Goal: Register for event/course

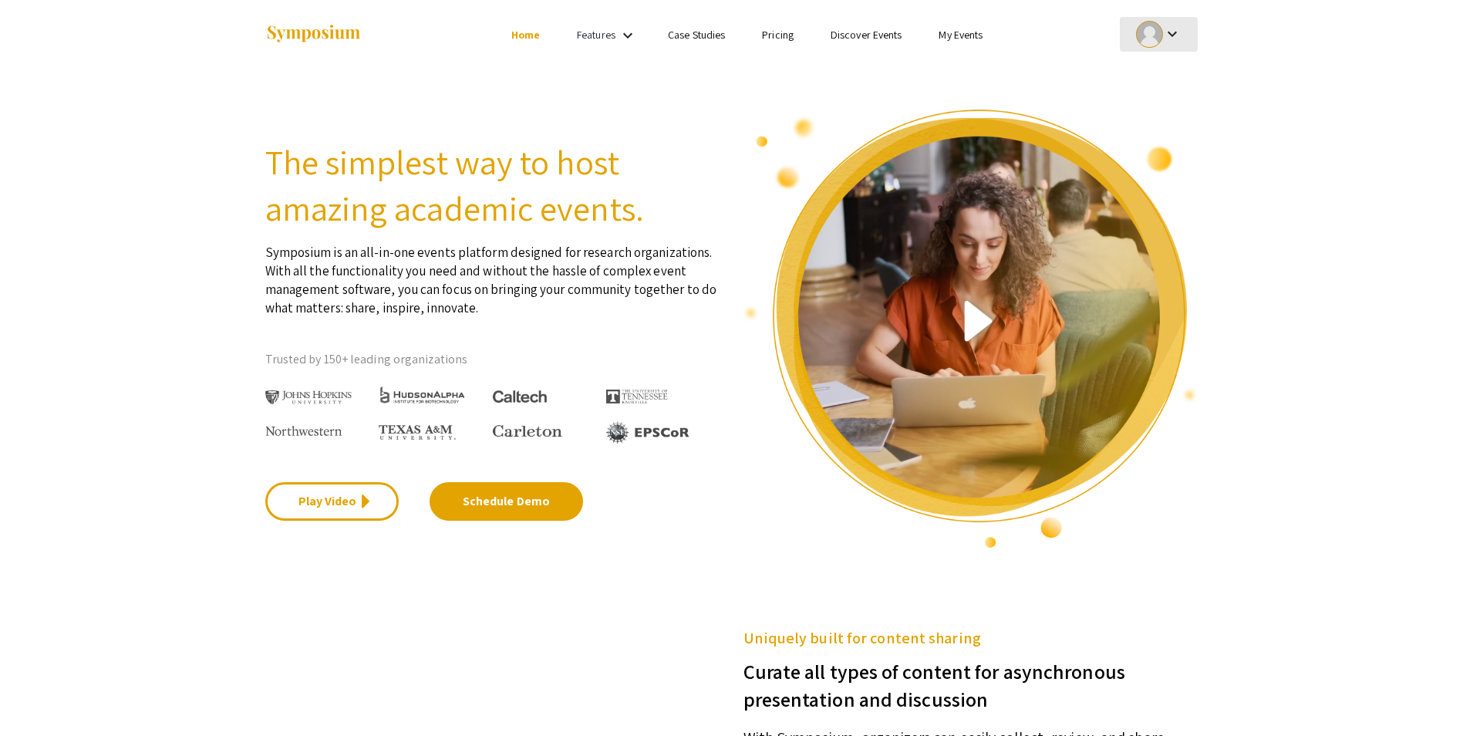
click at [1147, 33] on div at bounding box center [1149, 34] width 27 height 27
click at [974, 32] on div at bounding box center [731, 368] width 1463 height 736
click at [974, 32] on link "My Events" at bounding box center [961, 35] width 44 height 14
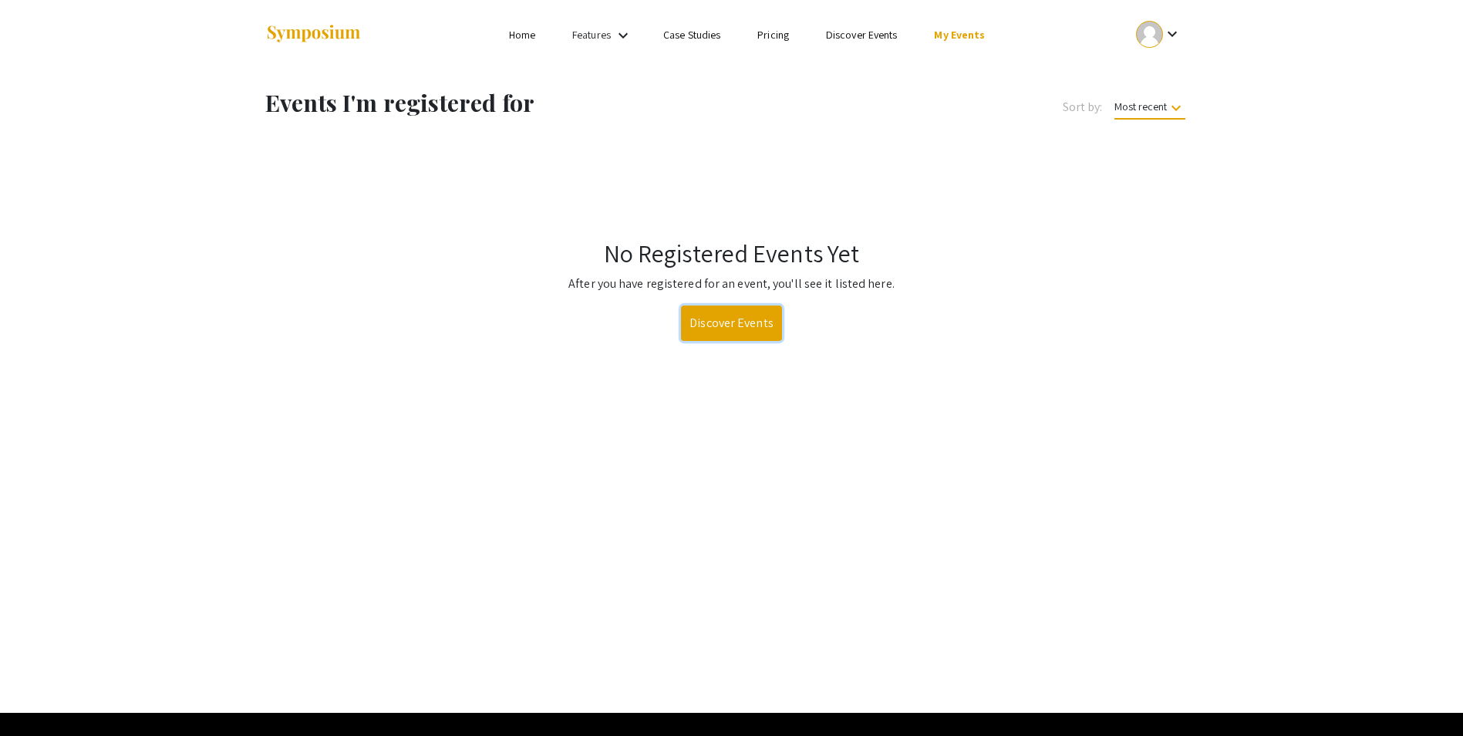
click at [731, 319] on link "Discover Events" at bounding box center [731, 322] width 101 height 35
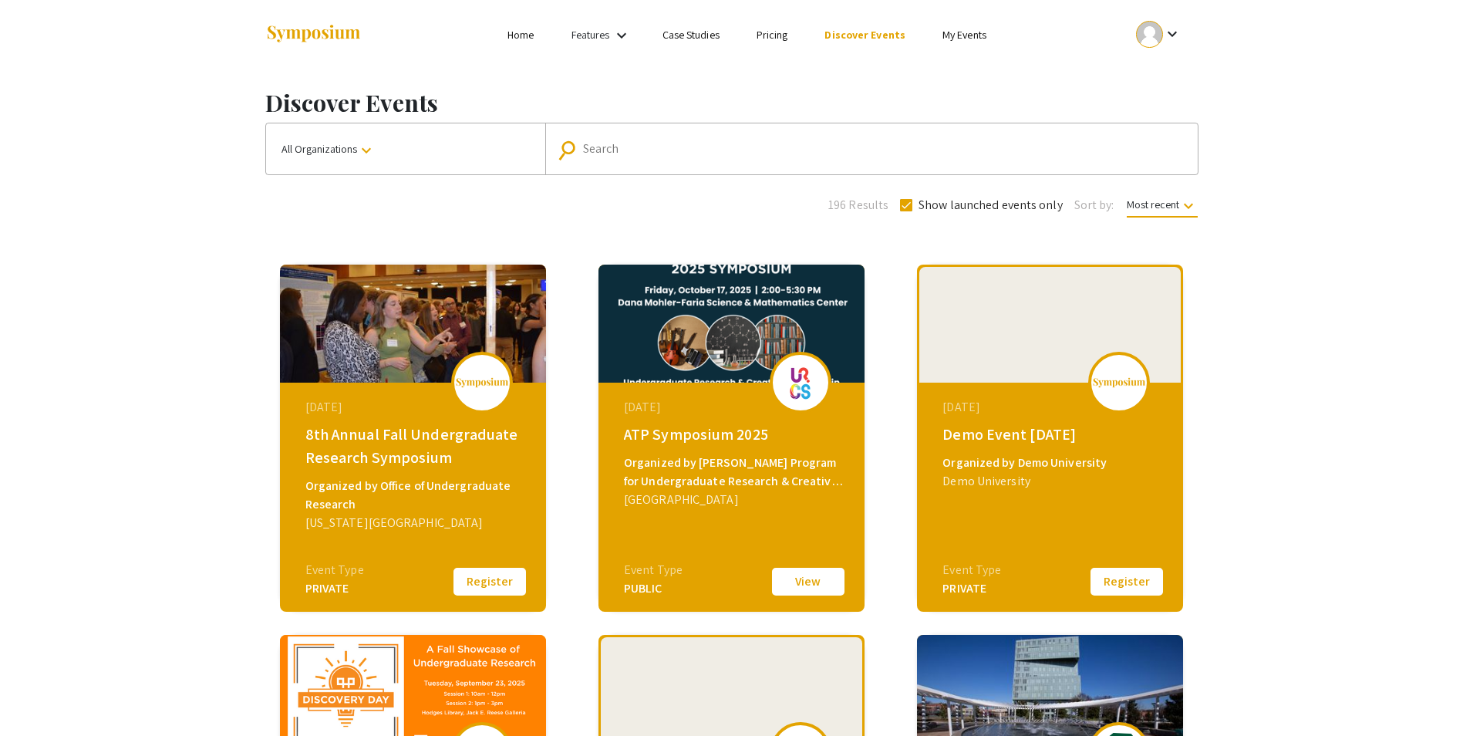
click at [415, 157] on button "All Organizations keyboard_arrow_down" at bounding box center [405, 148] width 279 height 51
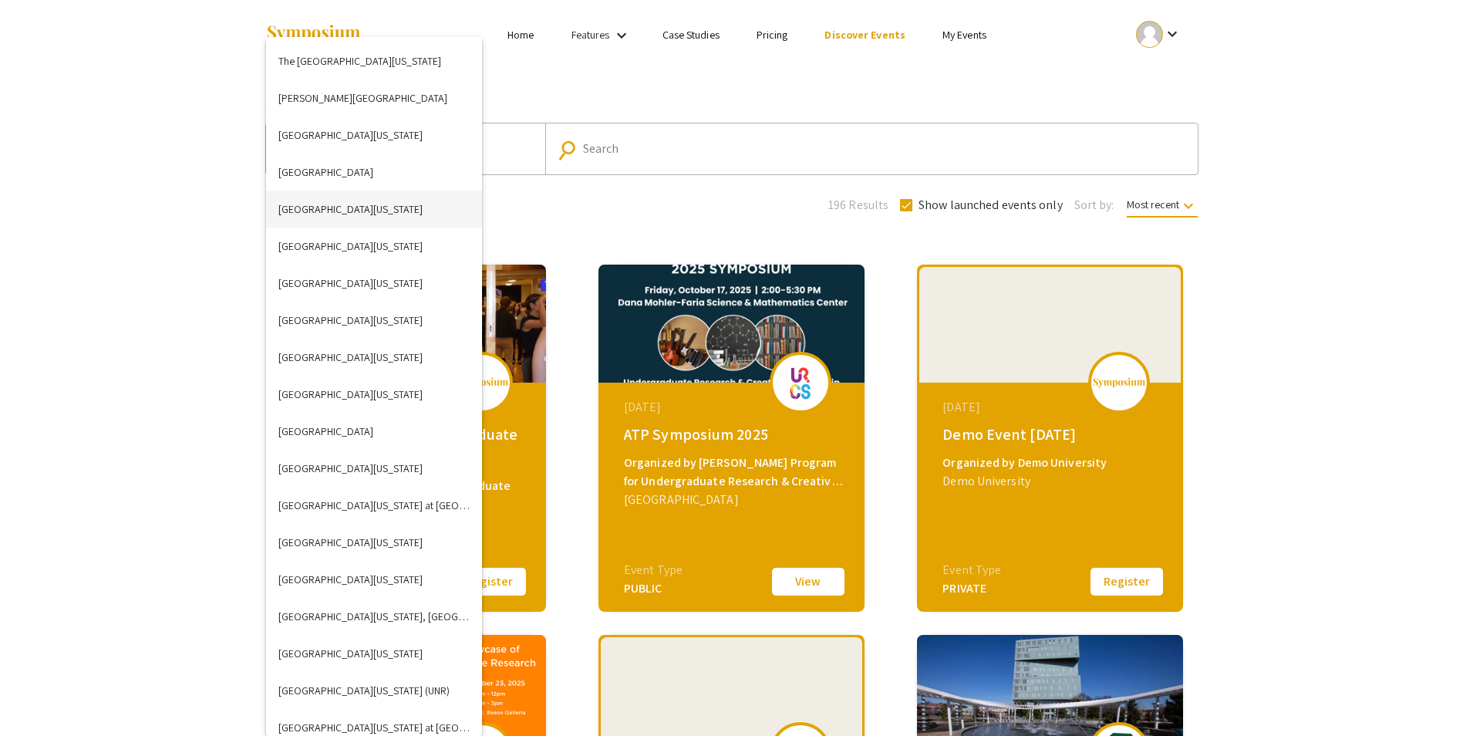
scroll to position [4628, 0]
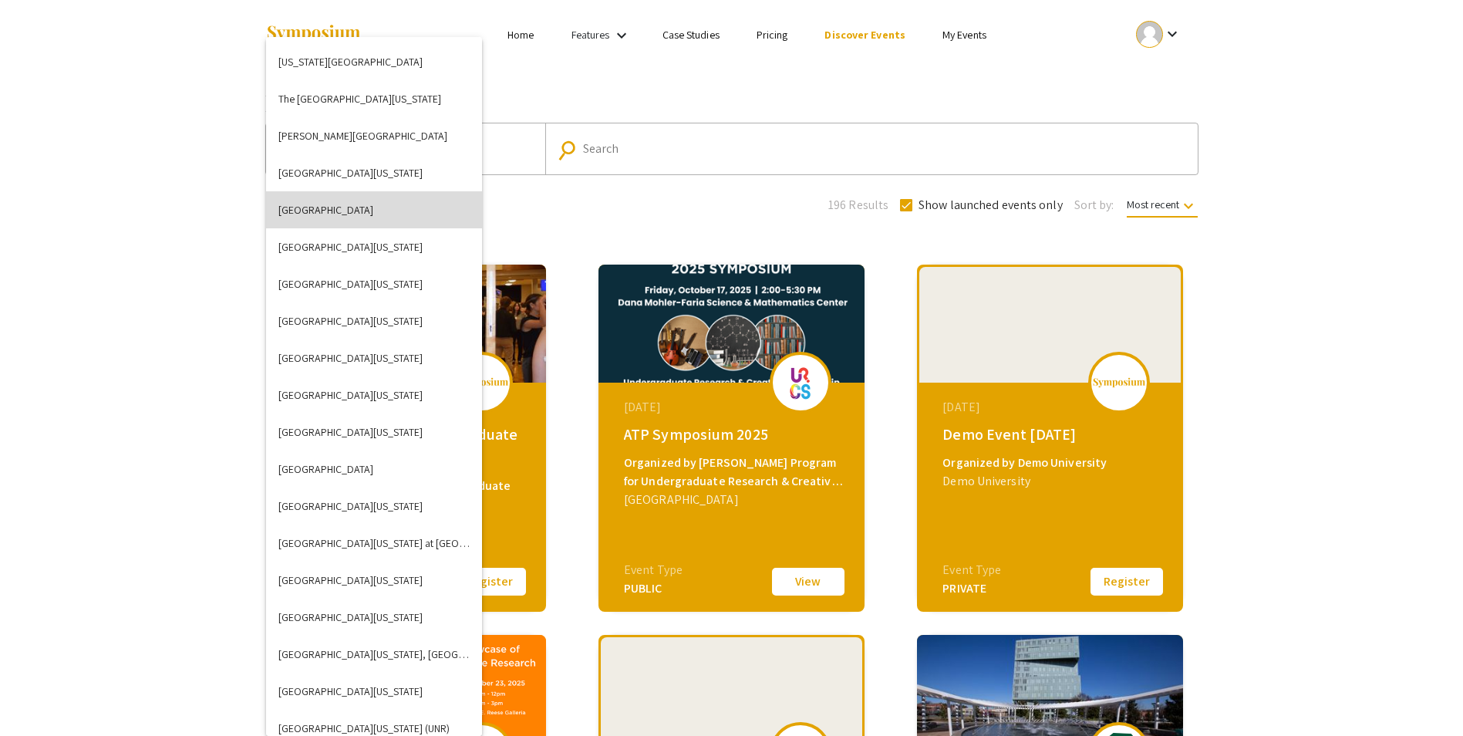
click at [390, 210] on button "[GEOGRAPHIC_DATA]" at bounding box center [374, 209] width 216 height 37
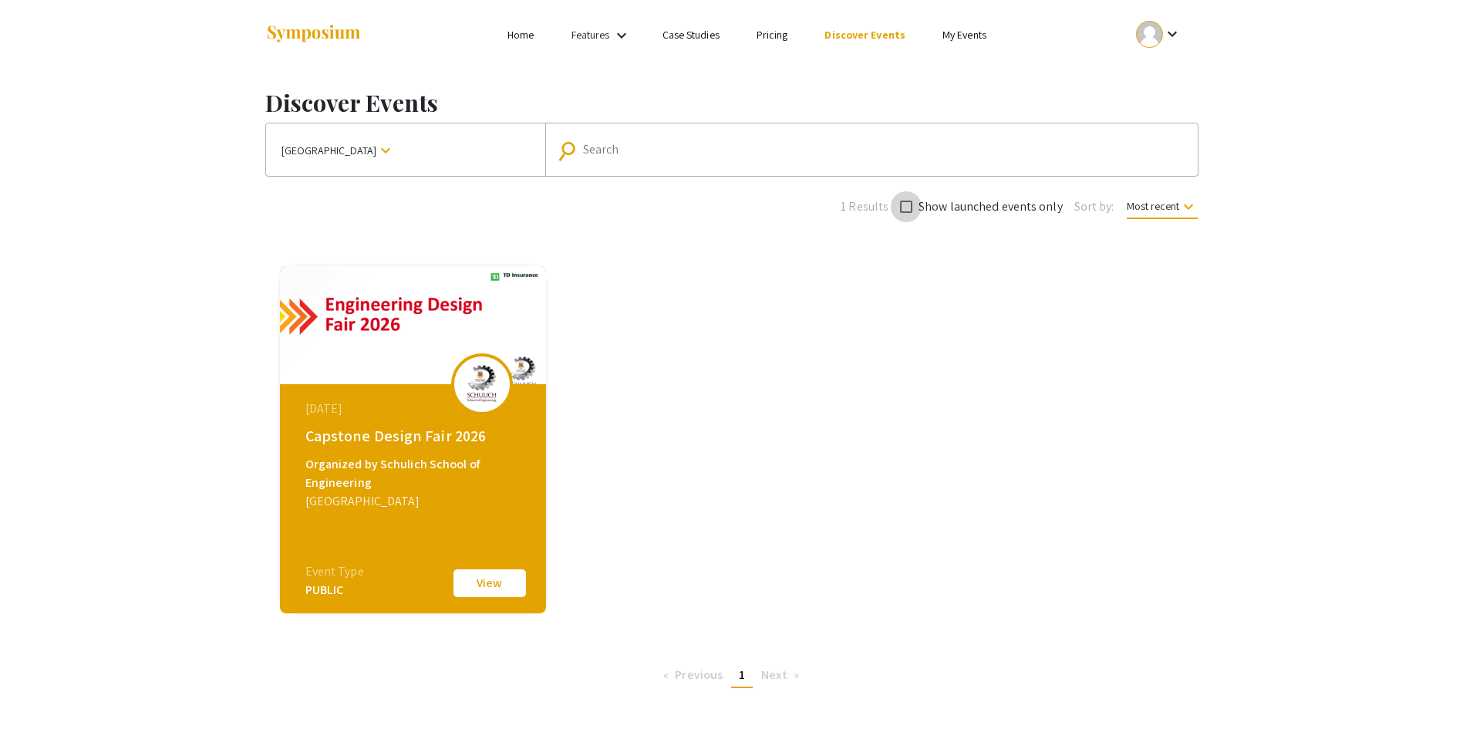
click at [913, 206] on label "Show launched events only" at bounding box center [981, 206] width 163 height 19
click at [906, 213] on input "Show launched events only" at bounding box center [906, 213] width 1 height 1
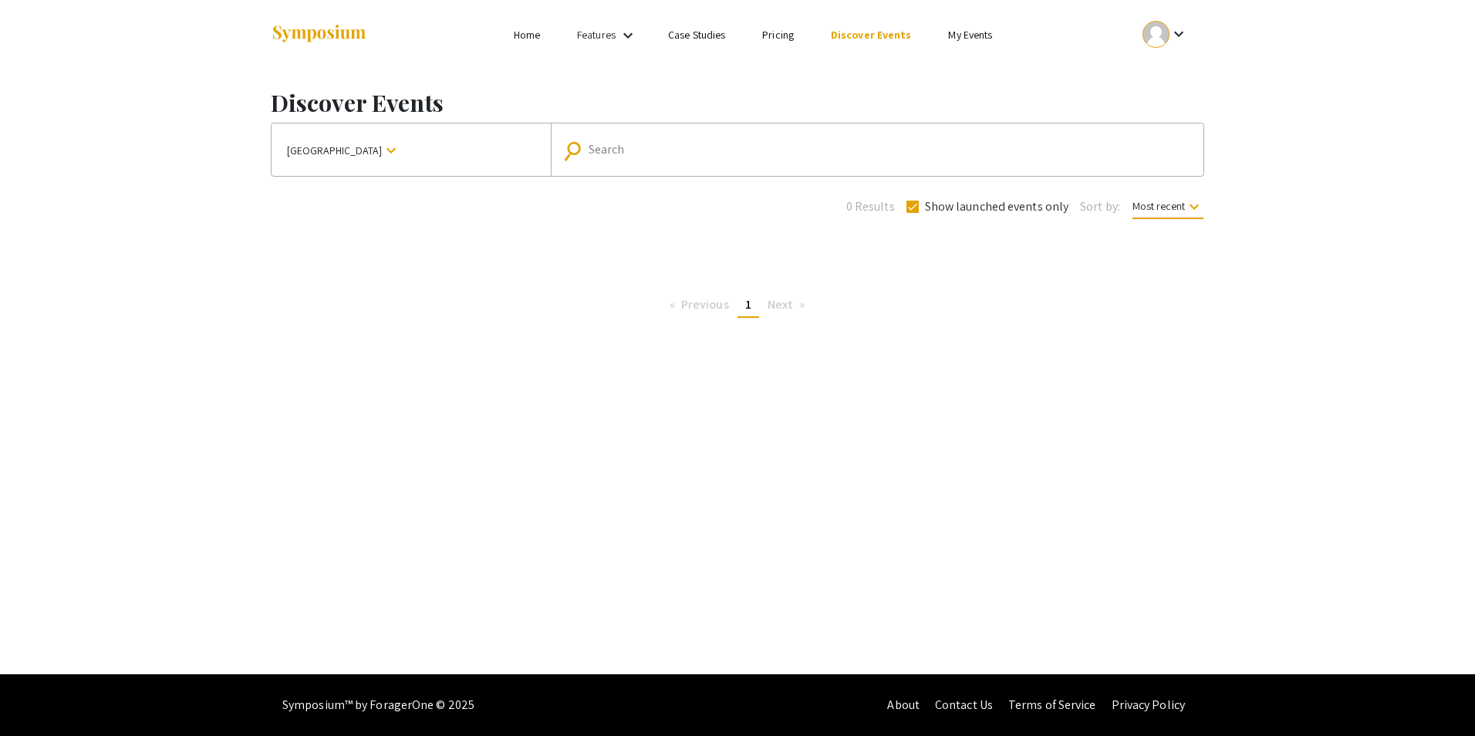
click at [905, 206] on div "0 Results Show launched events only Sort by: Most recent keyboard_arrow_down" at bounding box center [737, 204] width 957 height 24
click at [908, 206] on span at bounding box center [912, 207] width 12 height 12
click at [912, 213] on input "Show launched events only" at bounding box center [912, 213] width 1 height 1
checkbox input "false"
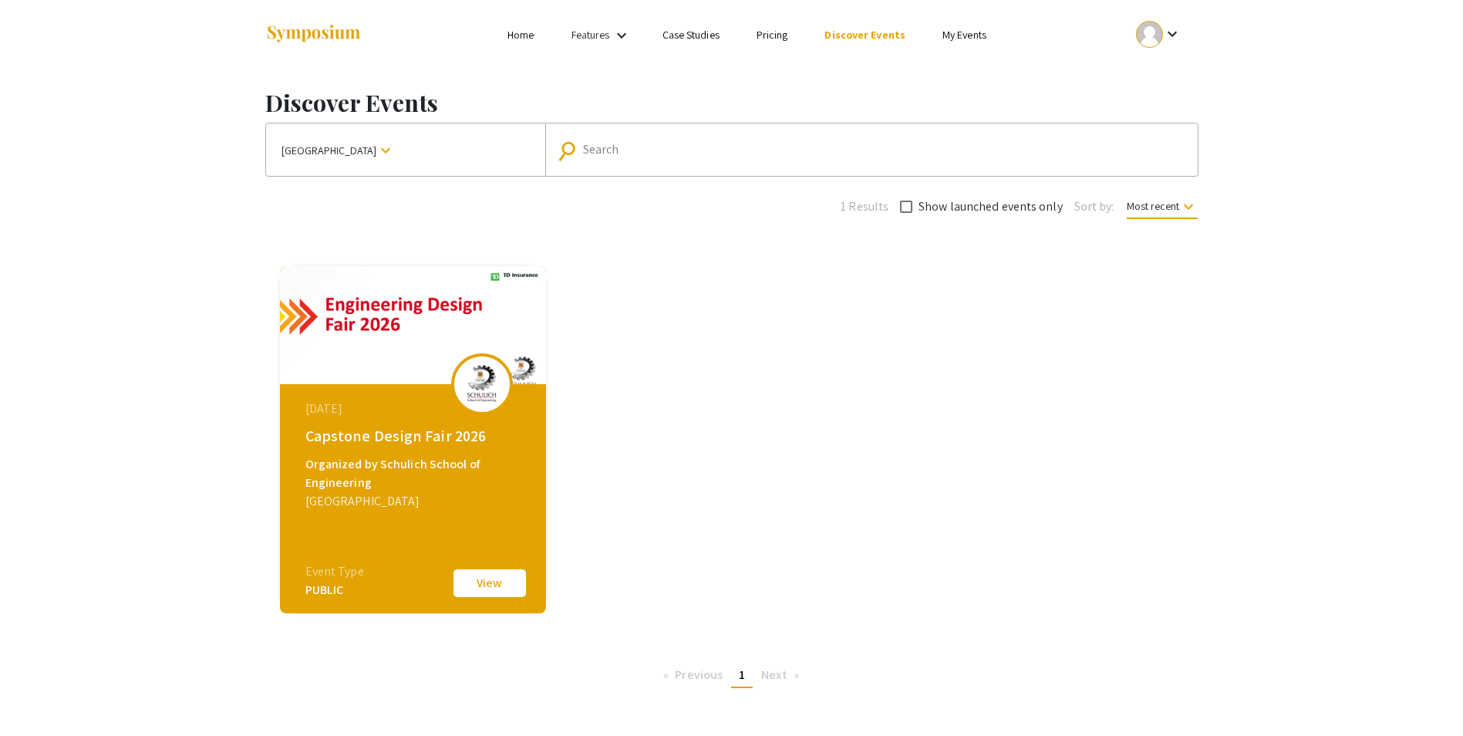
click at [1196, 207] on mat-icon "keyboard_arrow_down" at bounding box center [1188, 206] width 19 height 19
click at [1196, 207] on div at bounding box center [731, 368] width 1463 height 736
